Goal: Navigation & Orientation: Understand site structure

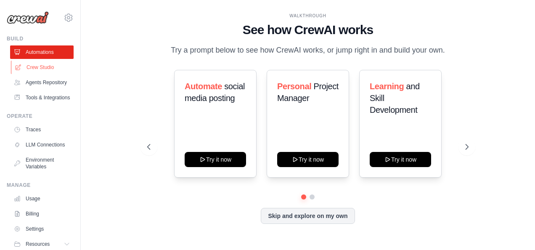
click at [31, 63] on link "Crew Studio" at bounding box center [43, 67] width 64 height 13
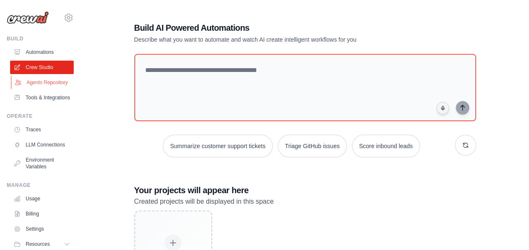
click at [37, 89] on link "Agents Repository" at bounding box center [43, 82] width 64 height 13
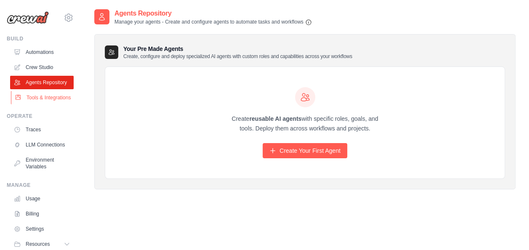
click at [53, 102] on link "Tools & Integrations" at bounding box center [43, 97] width 64 height 13
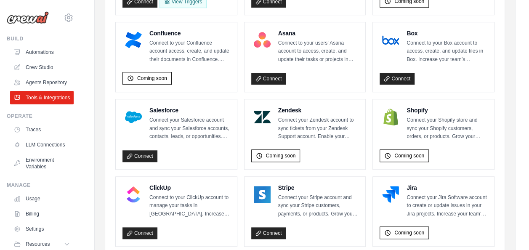
scroll to position [379, 0]
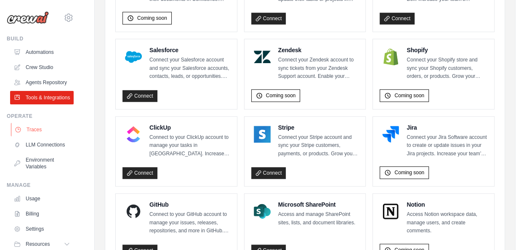
click at [39, 136] on link "Traces" at bounding box center [43, 129] width 64 height 13
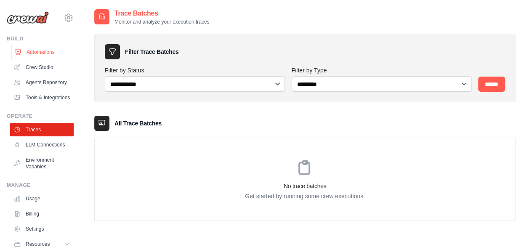
click at [43, 50] on link "Automations" at bounding box center [43, 51] width 64 height 13
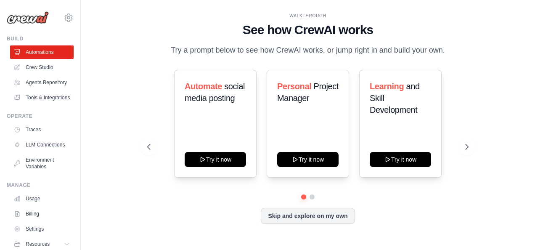
click at [29, 60] on ul "Automations Crew Studio Agents Repository Tools & Integrations" at bounding box center [42, 74] width 64 height 59
click at [28, 64] on link "Crew Studio" at bounding box center [43, 67] width 64 height 13
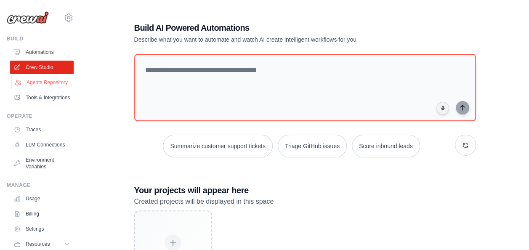
click at [45, 89] on link "Agents Repository" at bounding box center [43, 82] width 64 height 13
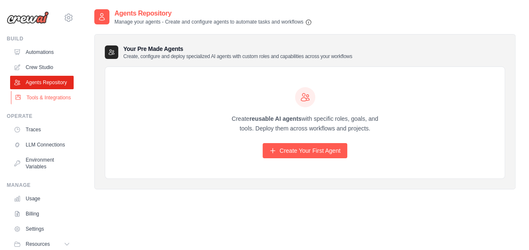
click at [47, 104] on link "Tools & Integrations" at bounding box center [43, 97] width 64 height 13
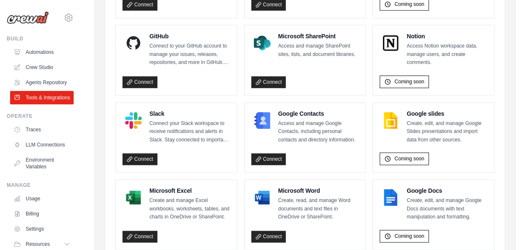
scroll to position [584, 0]
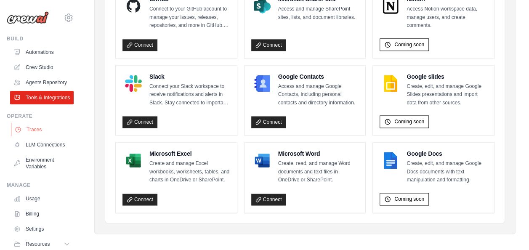
click at [28, 136] on link "Traces" at bounding box center [43, 129] width 64 height 13
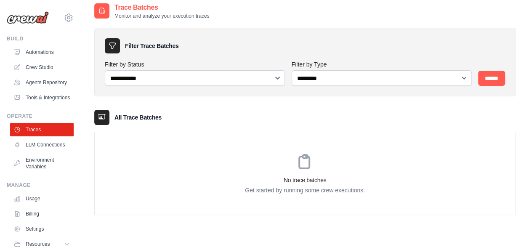
scroll to position [17, 0]
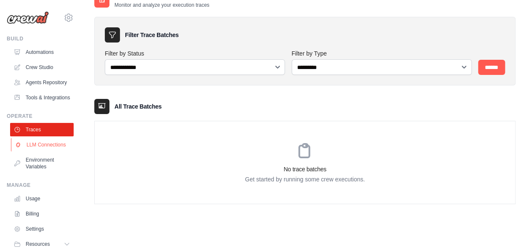
click at [55, 151] on link "LLM Connections" at bounding box center [43, 144] width 64 height 13
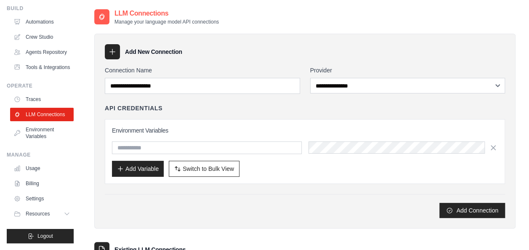
scroll to position [50, 0]
click at [56, 130] on link "Environment Variables" at bounding box center [43, 133] width 64 height 20
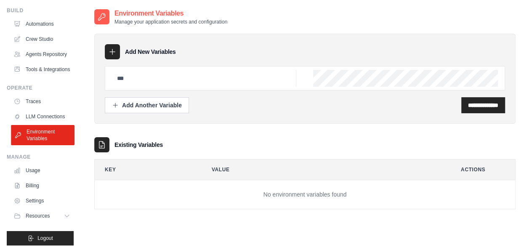
scroll to position [50, 0]
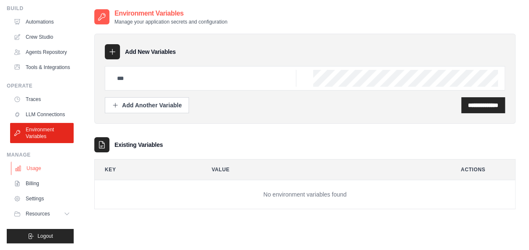
click at [44, 170] on link "Usage" at bounding box center [43, 168] width 64 height 13
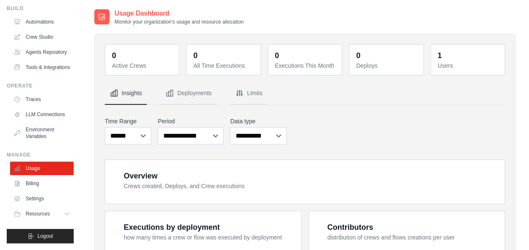
scroll to position [50, 0]
click at [42, 183] on link "Billing" at bounding box center [43, 183] width 64 height 13
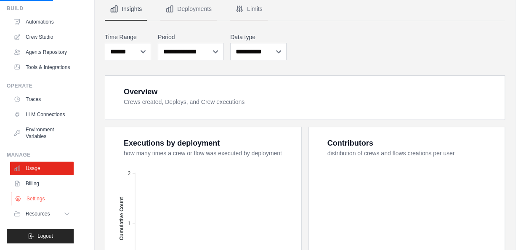
click at [39, 199] on link "Settings" at bounding box center [43, 198] width 64 height 13
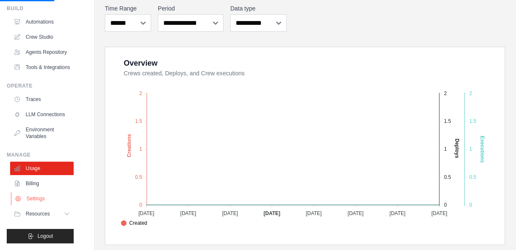
scroll to position [126, 0]
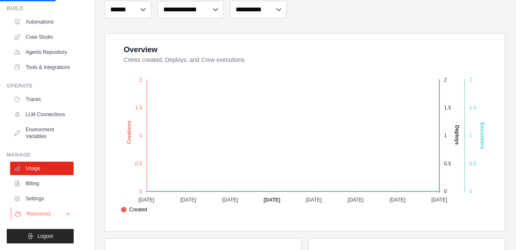
click at [61, 220] on button "Resources" at bounding box center [43, 213] width 64 height 13
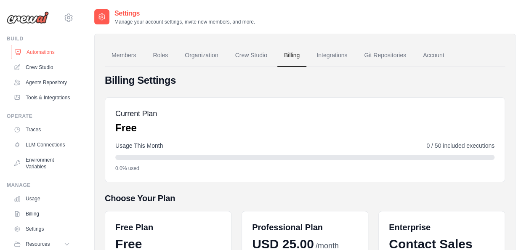
click at [28, 54] on link "Automations" at bounding box center [43, 51] width 64 height 13
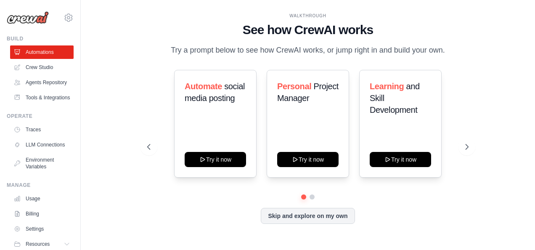
click at [119, 87] on div "WALKTHROUGH See how CrewAI works Try a prompt below to see how CrewAI works, or…" at bounding box center [307, 124] width 427 height 233
